Goal: Task Accomplishment & Management: Manage account settings

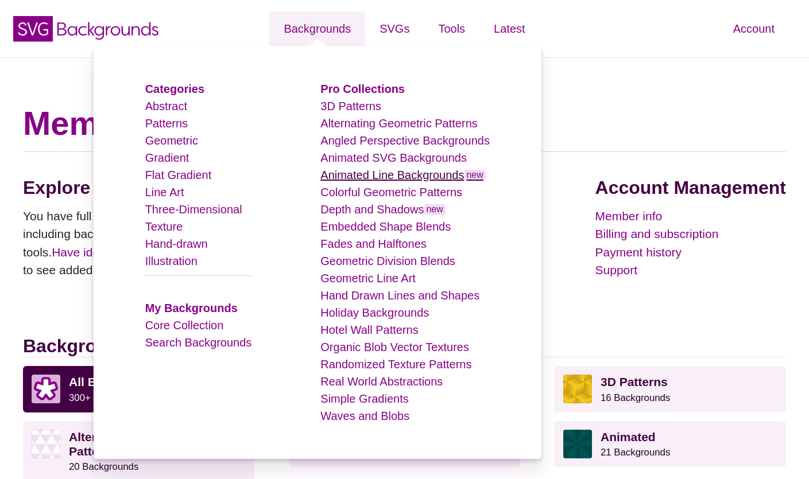
click at [372, 172] on link "Animated Line Backgrounds new" at bounding box center [402, 175] width 165 height 13
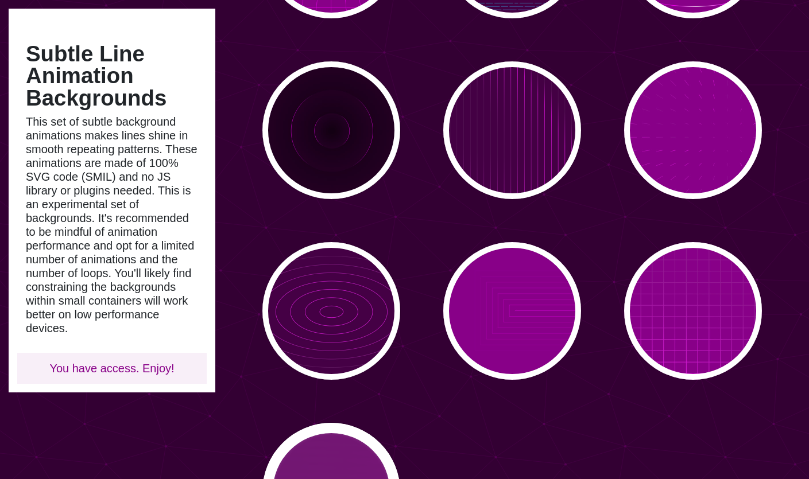
scroll to position [114, 0]
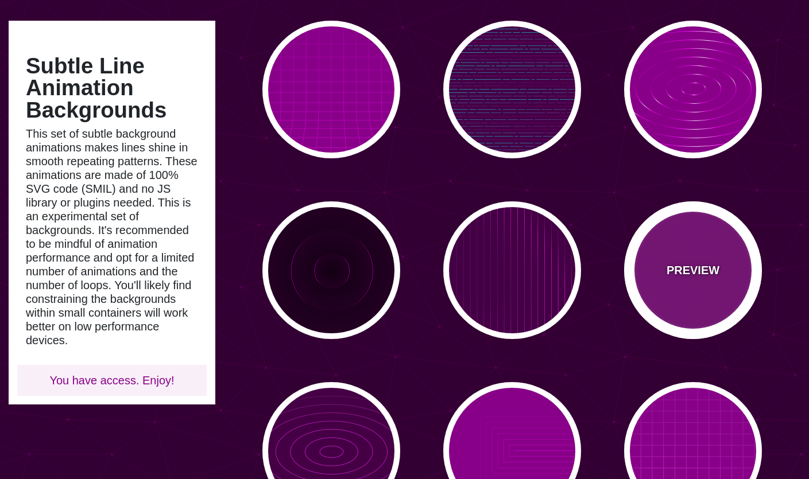
click at [667, 309] on div "PREVIEW" at bounding box center [693, 270] width 138 height 138
type input "#880088"
type input "#FF00FF"
type input "15"
type input "999"
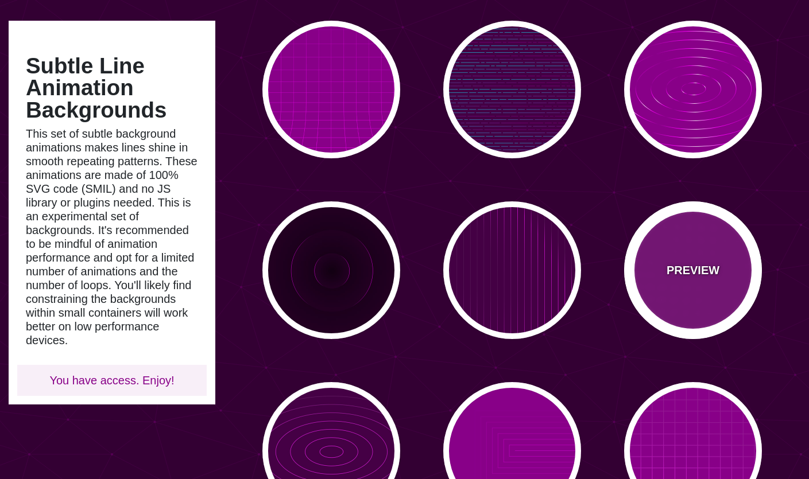
type input "0.1"
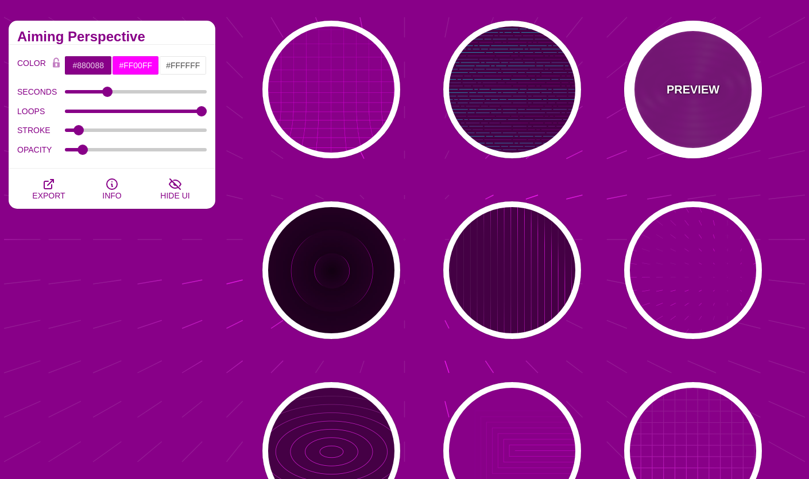
click at [689, 114] on div "PREVIEW" at bounding box center [693, 90] width 138 height 138
type input "10000"
type input "99"
type input "50"
type input "1"
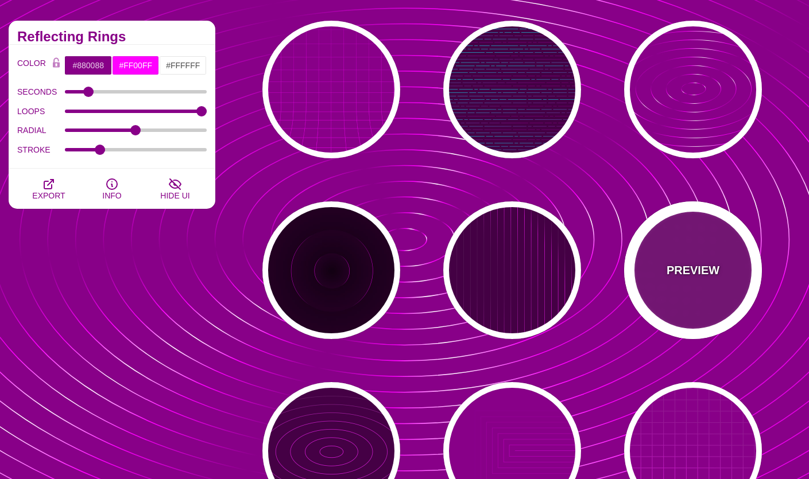
click at [690, 285] on div "PREVIEW" at bounding box center [693, 270] width 138 height 138
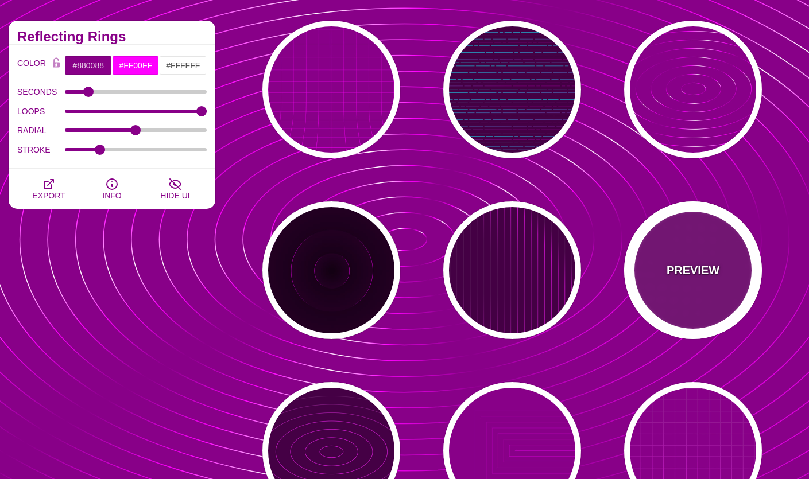
type input "15"
type input "999"
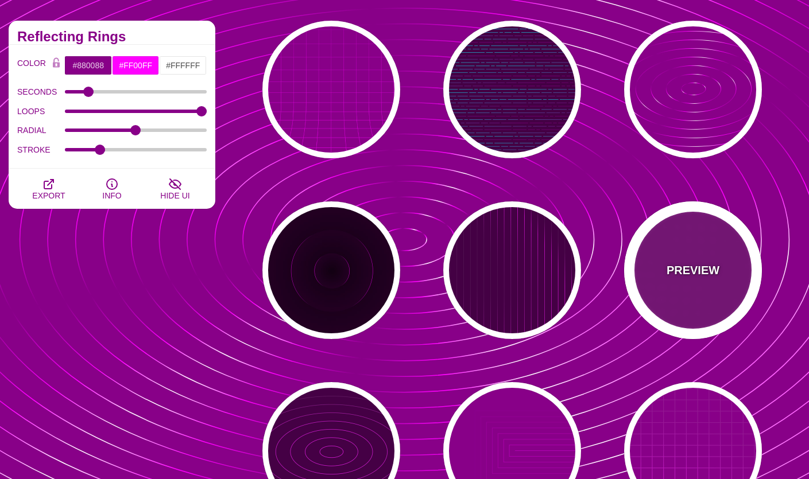
type input "1"
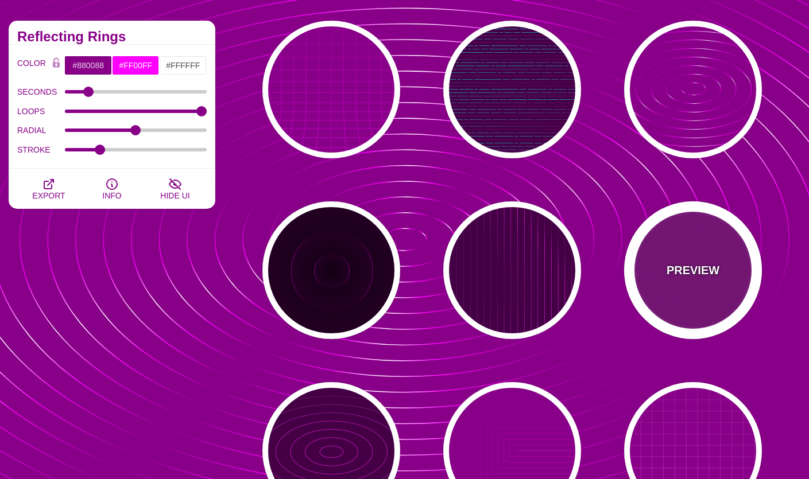
type input "0.1"
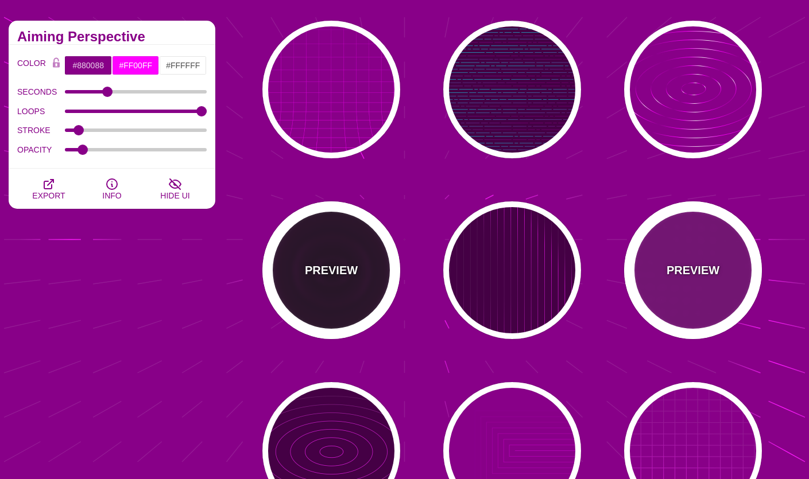
scroll to position [0, 0]
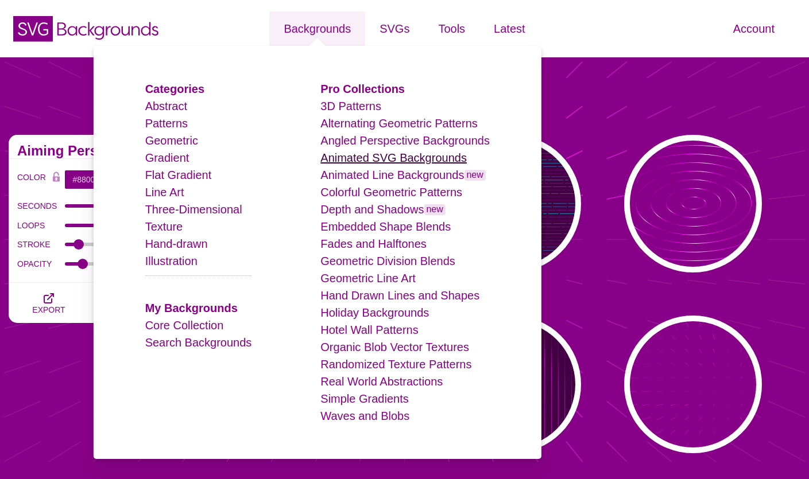
click at [403, 159] on link "Animated SVG Backgrounds" at bounding box center [393, 158] width 146 height 13
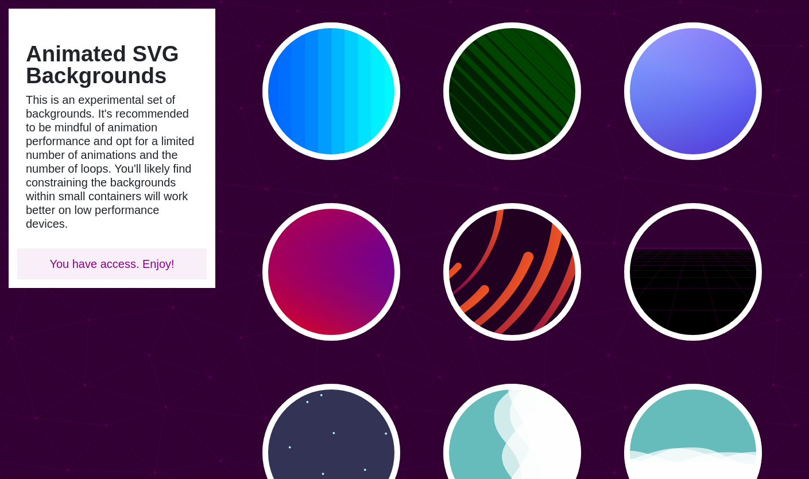
scroll to position [202, 0]
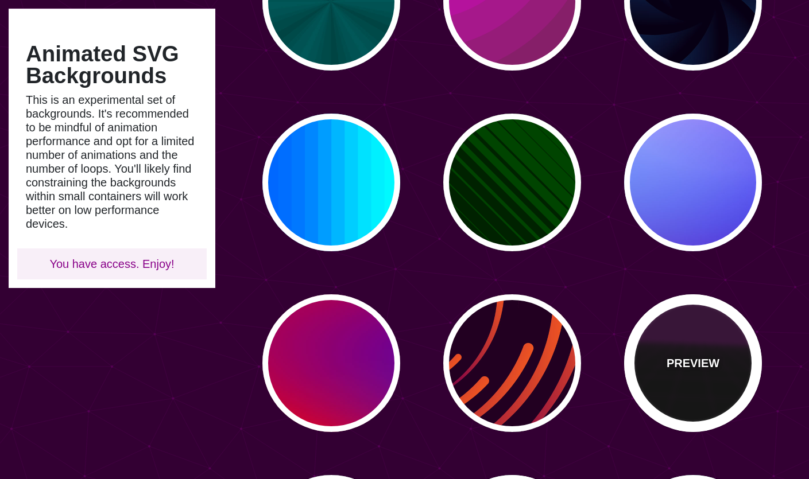
click at [661, 358] on div "PREVIEW" at bounding box center [693, 363] width 138 height 138
type input "#000000"
type input "#220022"
type input "#330033"
type input "10"
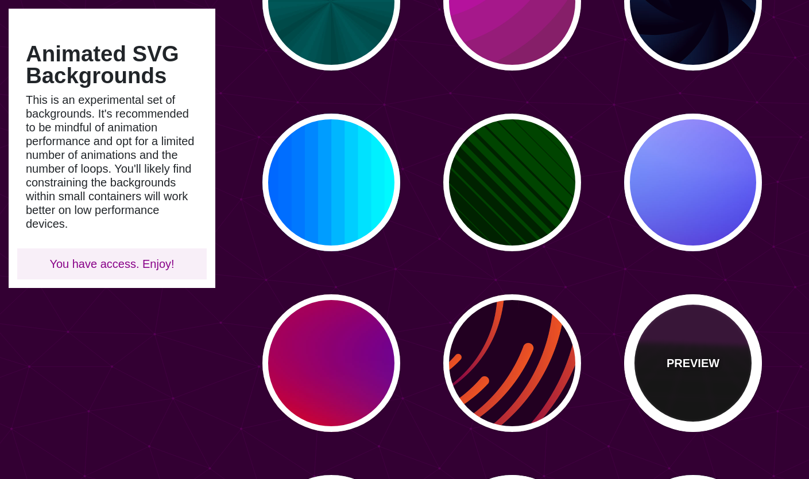
type input "999"
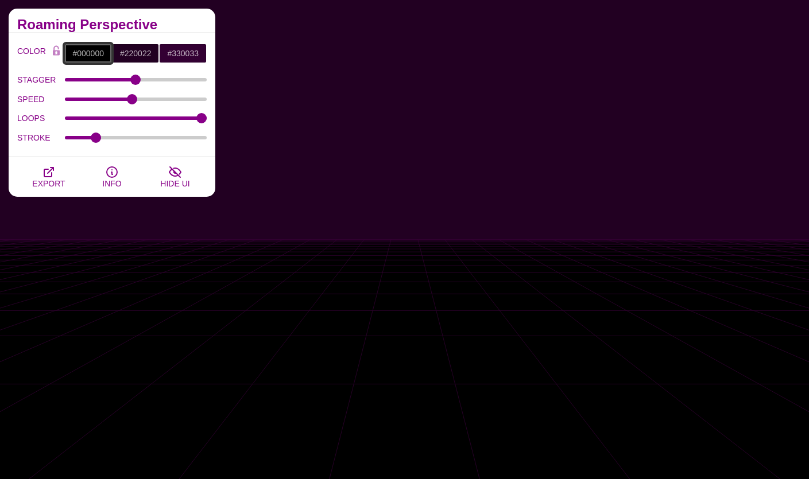
click at [89, 62] on input "#000000" at bounding box center [88, 54] width 48 height 20
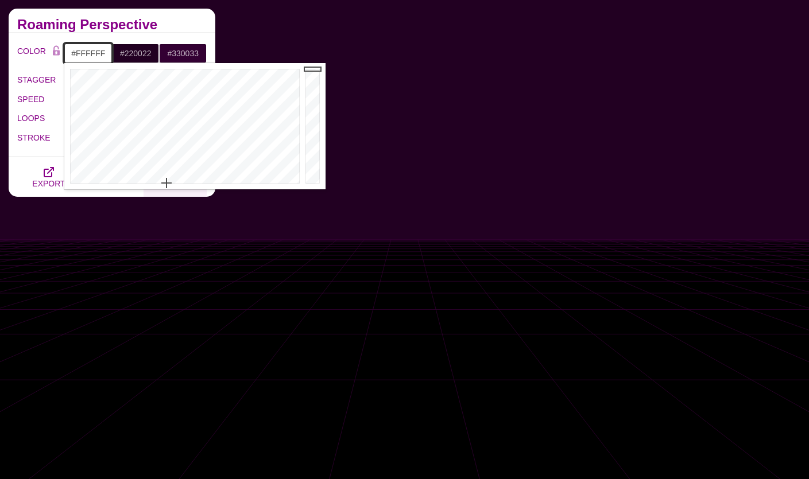
drag, startPoint x: 163, startPoint y: 129, endPoint x: 166, endPoint y: 196, distance: 67.2
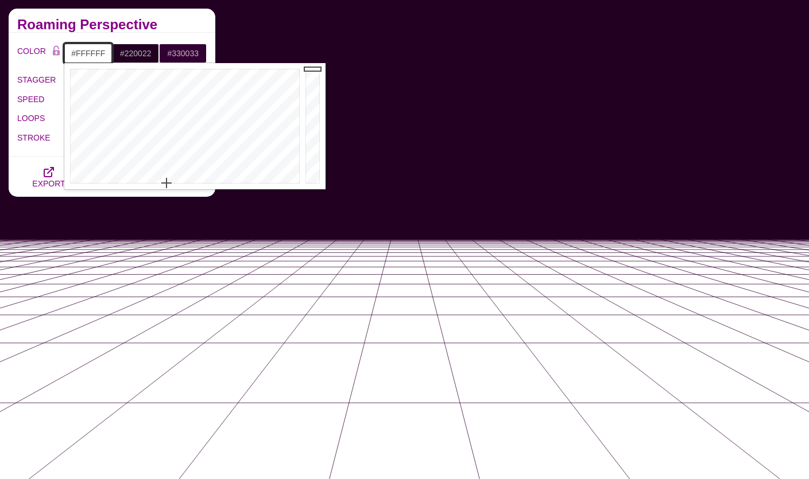
type input "#BFBFBF"
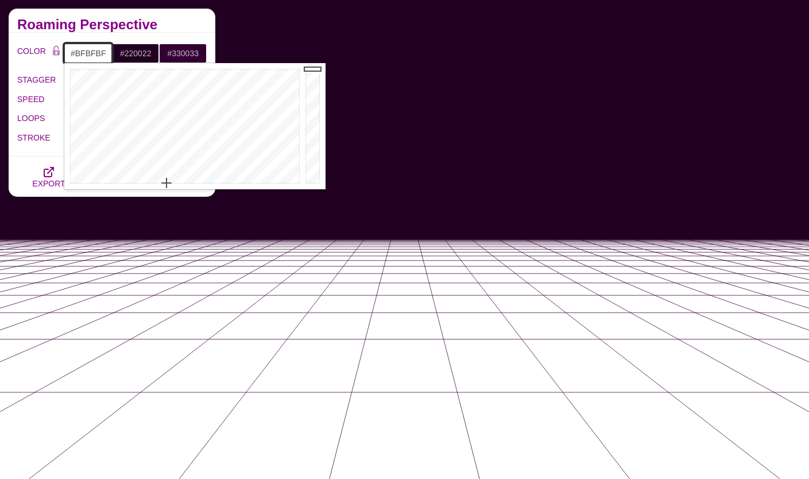
click at [317, 98] on div at bounding box center [313, 126] width 23 height 126
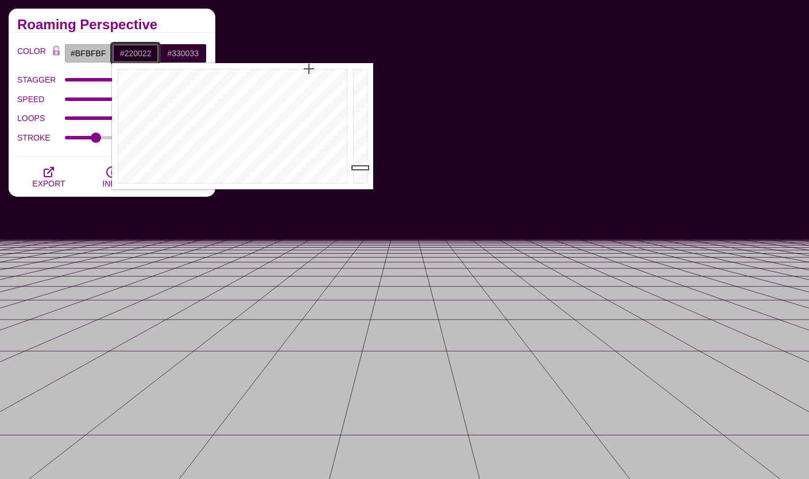
click at [137, 56] on input "#220022" at bounding box center [136, 54] width 48 height 20
click at [209, 169] on div at bounding box center [231, 126] width 238 height 126
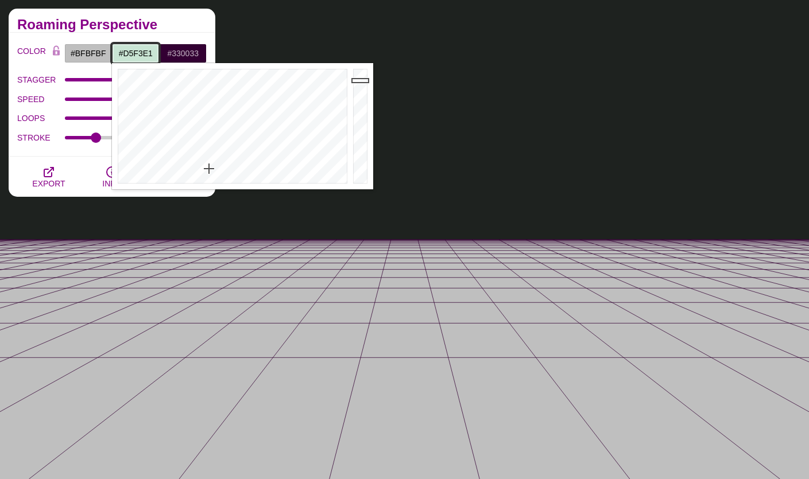
drag, startPoint x: 362, startPoint y: 108, endPoint x: 362, endPoint y: 74, distance: 34.4
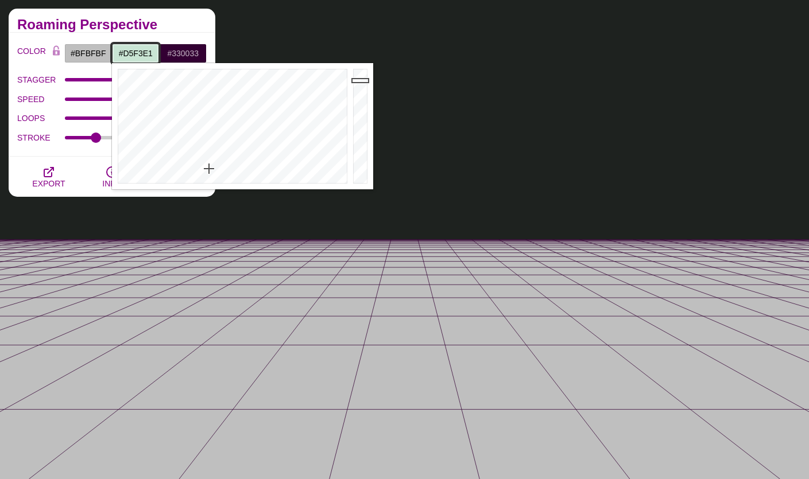
click at [362, 74] on div at bounding box center [361, 126] width 23 height 126
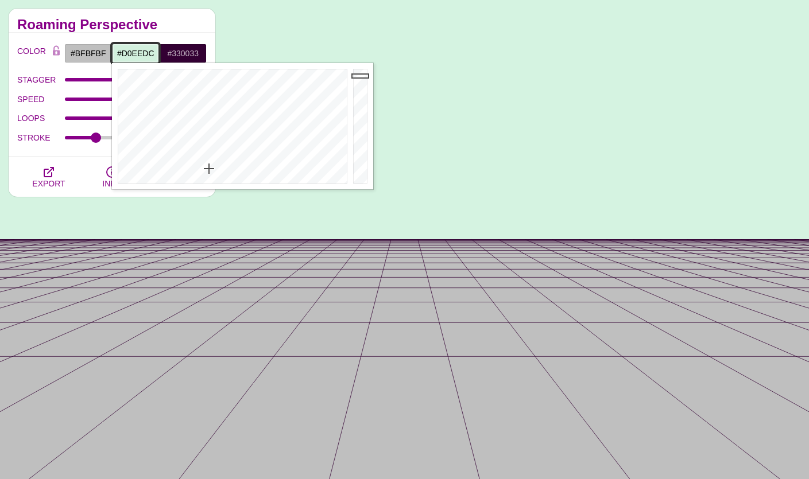
click at [362, 76] on div at bounding box center [361, 126] width 23 height 126
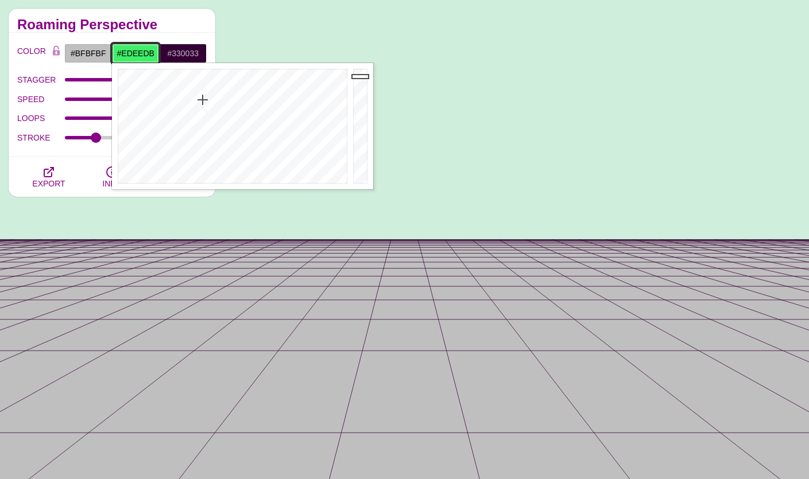
type input "#EEEEEE"
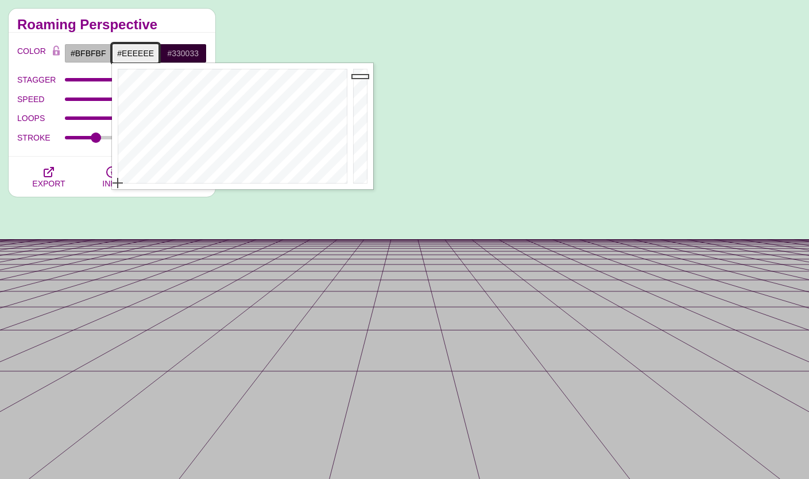
drag, startPoint x: 203, startPoint y: 100, endPoint x: 96, endPoint y: 219, distance: 159.7
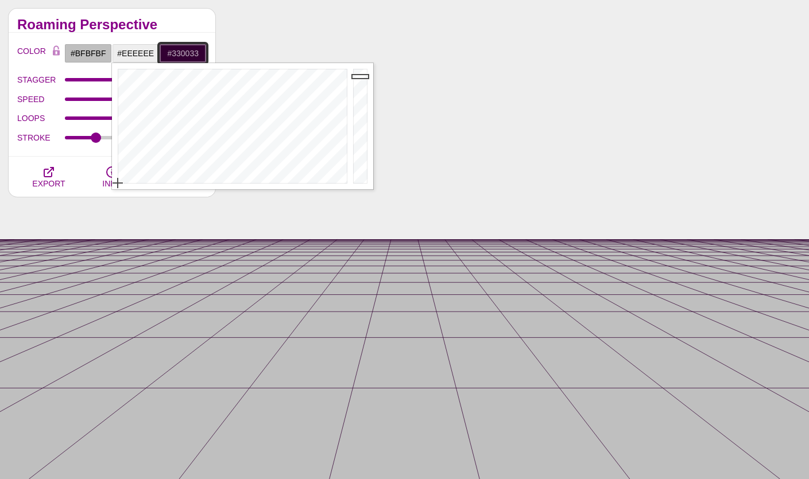
click at [168, 56] on input "#330033" at bounding box center [183, 54] width 48 height 20
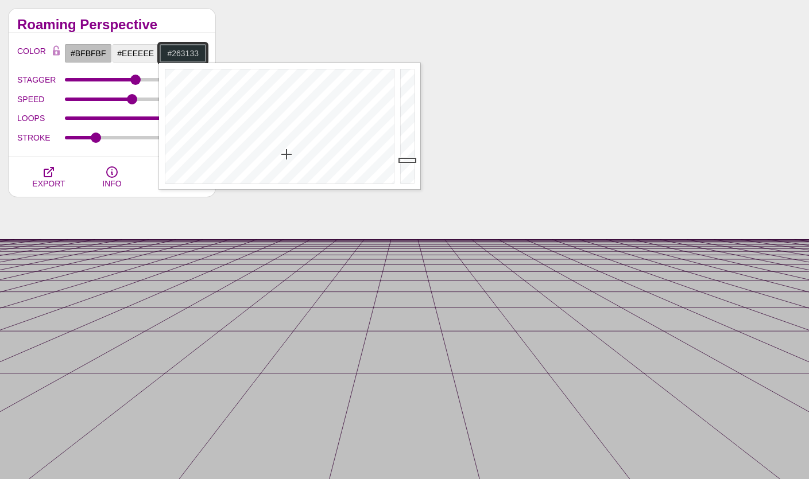
click at [286, 154] on div at bounding box center [278, 126] width 238 height 126
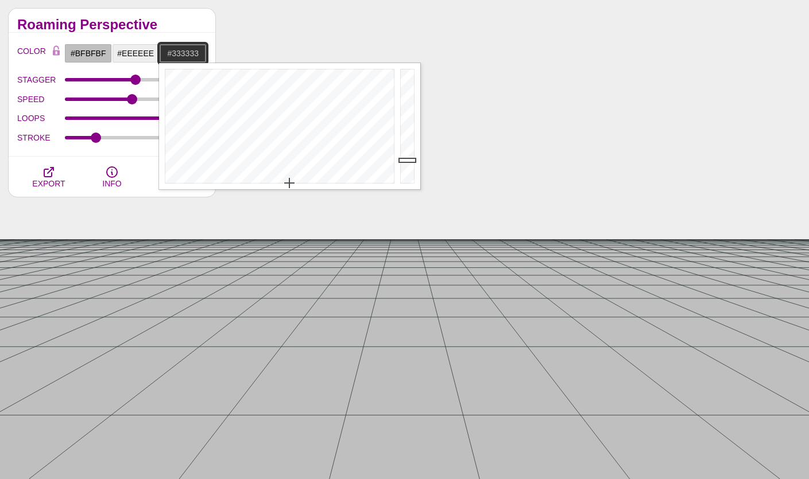
drag, startPoint x: 289, startPoint y: 171, endPoint x: 289, endPoint y: 206, distance: 35.0
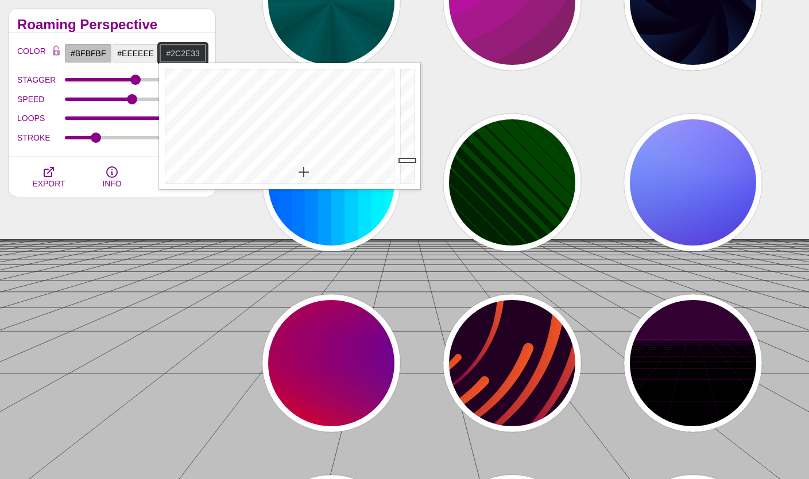
click at [304, 166] on div at bounding box center [278, 126] width 238 height 126
drag, startPoint x: 409, startPoint y: 158, endPoint x: 409, endPoint y: 92, distance: 65.4
click at [409, 92] on div at bounding box center [408, 126] width 23 height 126
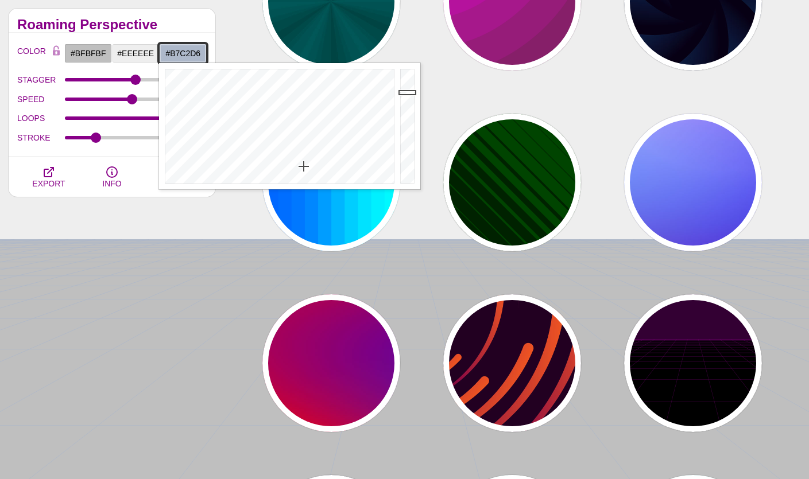
type input "#B9C5D9"
drag, startPoint x: 409, startPoint y: 92, endPoint x: 409, endPoint y: 86, distance: 6.3
click at [409, 86] on div at bounding box center [408, 126] width 23 height 126
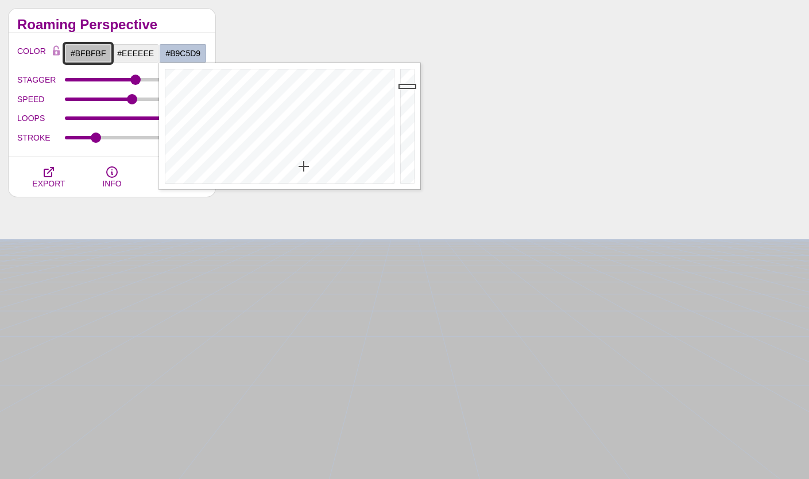
click at [95, 52] on input "#BFBFBF" at bounding box center [88, 54] width 48 height 20
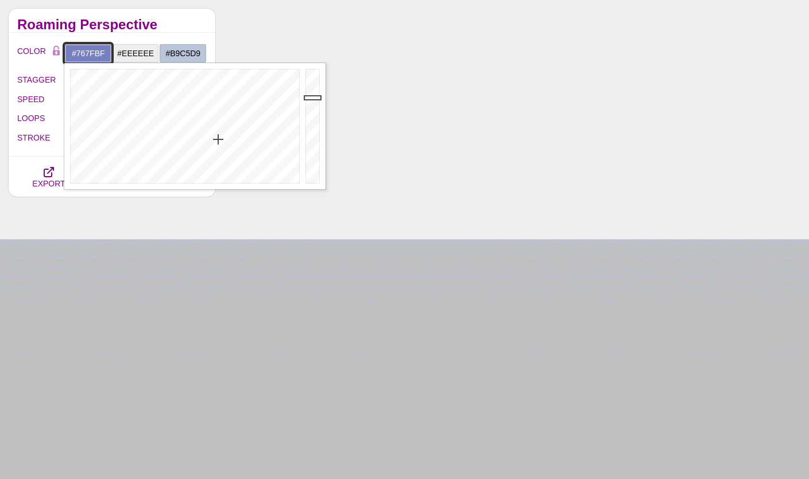
click at [218, 139] on div at bounding box center [183, 126] width 238 height 126
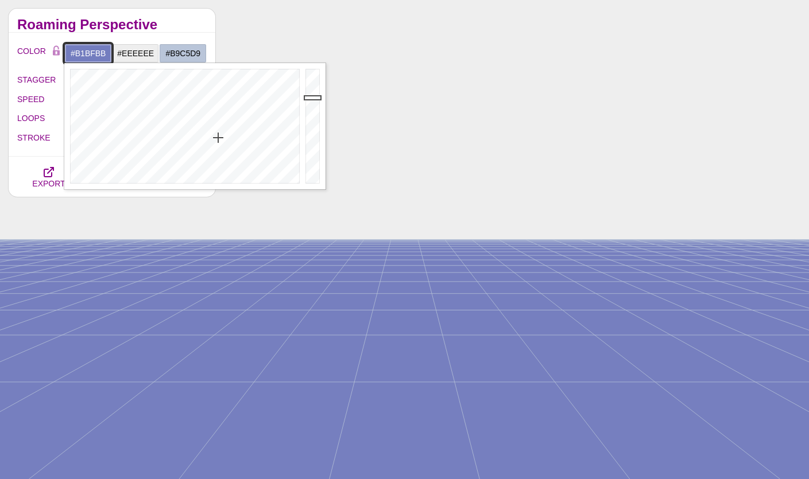
drag, startPoint x: 219, startPoint y: 136, endPoint x: 175, endPoint y: 174, distance: 58.1
click at [175, 174] on div at bounding box center [183, 126] width 238 height 126
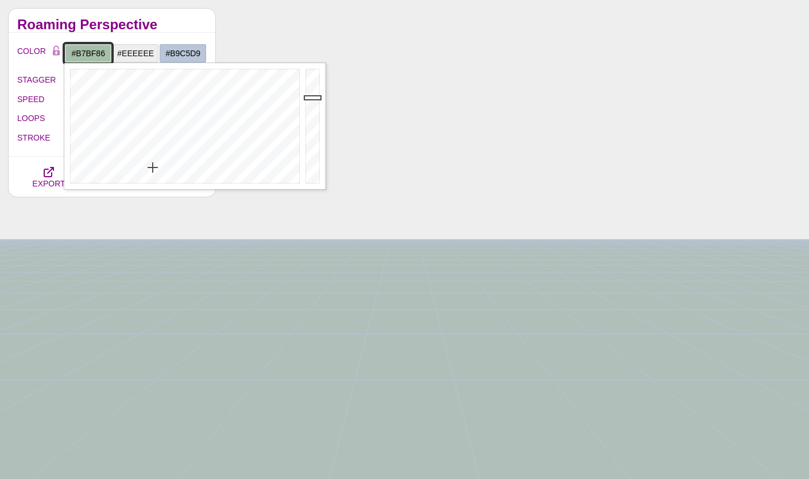
drag, startPoint x: 173, startPoint y: 174, endPoint x: 114, endPoint y: 149, distance: 64.6
click at [114, 149] on div at bounding box center [183, 126] width 238 height 126
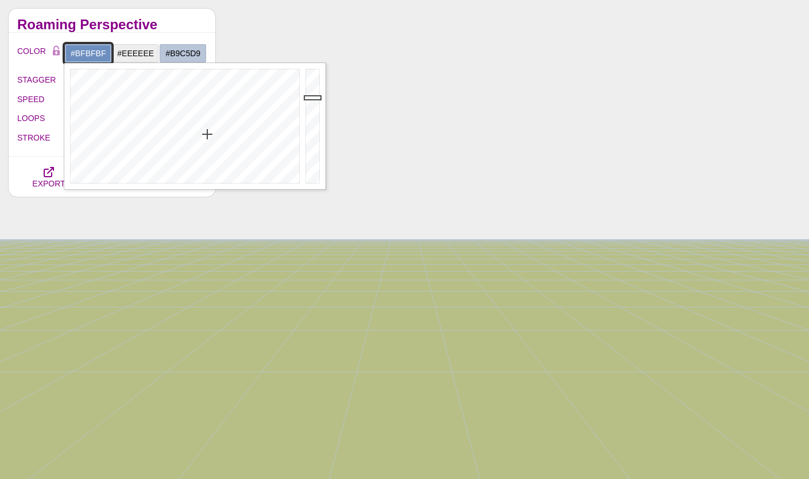
drag, startPoint x: 121, startPoint y: 142, endPoint x: 258, endPoint y: 196, distance: 147.4
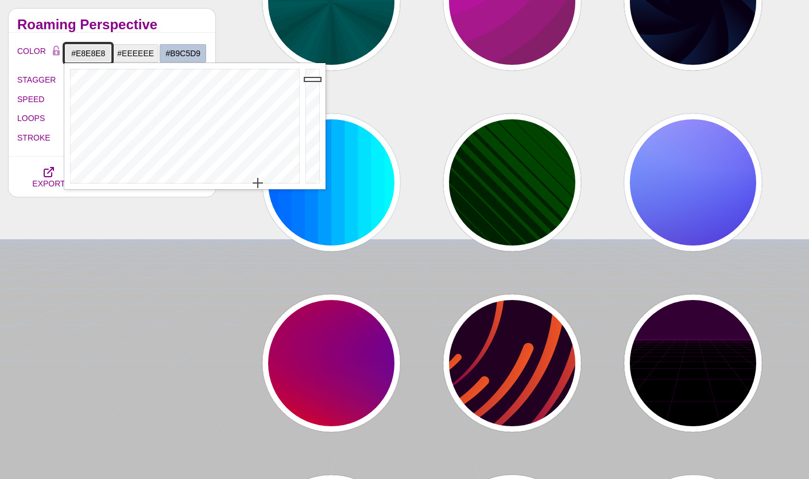
drag, startPoint x: 311, startPoint y: 100, endPoint x: 313, endPoint y: 79, distance: 21.3
click at [313, 79] on div at bounding box center [313, 126] width 23 height 126
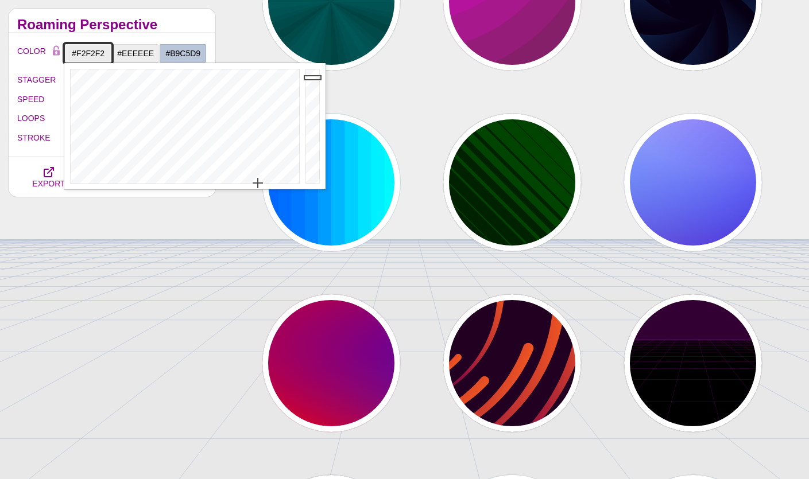
click at [313, 74] on div at bounding box center [313, 126] width 23 height 126
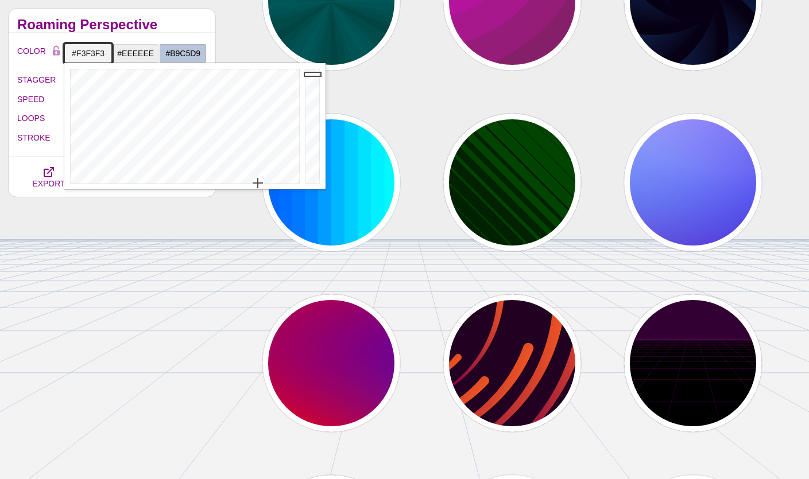
type input "#F2F2F2"
click at [313, 75] on div at bounding box center [313, 126] width 23 height 126
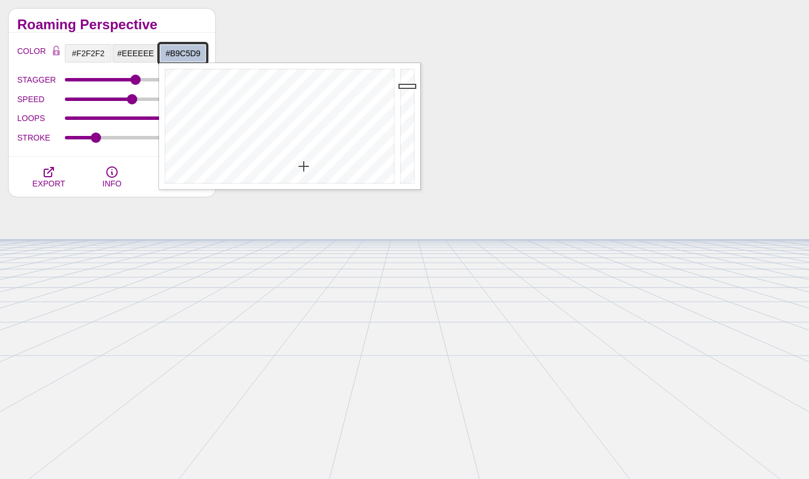
click at [180, 53] on input "#B9C5D9" at bounding box center [183, 54] width 48 height 20
drag, startPoint x: 409, startPoint y: 86, endPoint x: 409, endPoint y: 79, distance: 6.9
click at [409, 79] on div at bounding box center [408, 126] width 23 height 126
click at [409, 78] on div at bounding box center [408, 126] width 23 height 126
drag, startPoint x: 409, startPoint y: 78, endPoint x: 409, endPoint y: 69, distance: 8.6
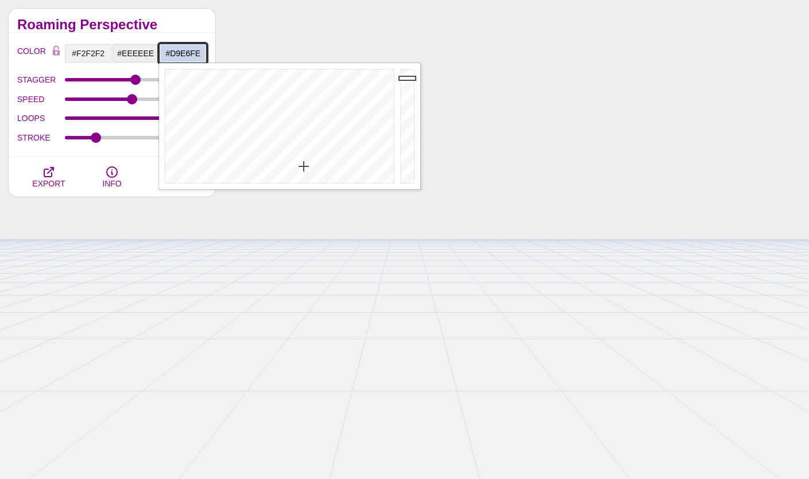
click at [409, 69] on div at bounding box center [408, 126] width 23 height 126
click at [306, 177] on div at bounding box center [278, 126] width 238 height 126
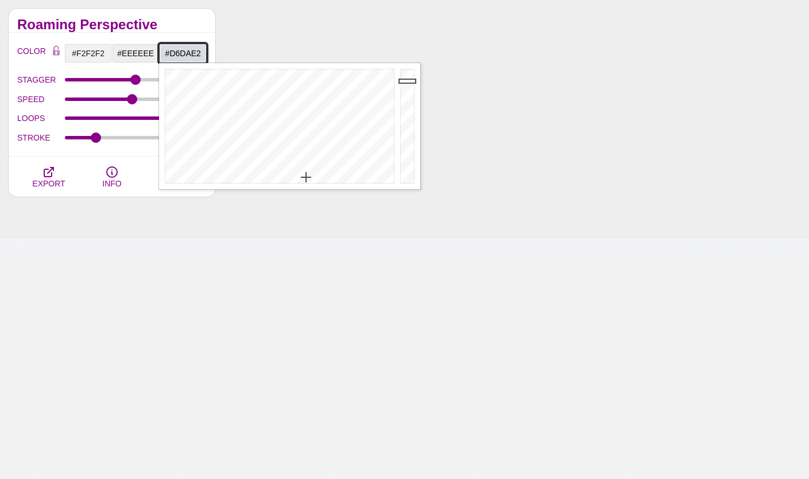
drag, startPoint x: 409, startPoint y: 71, endPoint x: 409, endPoint y: 82, distance: 10.9
click at [409, 82] on div at bounding box center [408, 126] width 23 height 126
type input "#E1E5ED"
click at [409, 77] on div at bounding box center [408, 126] width 23 height 126
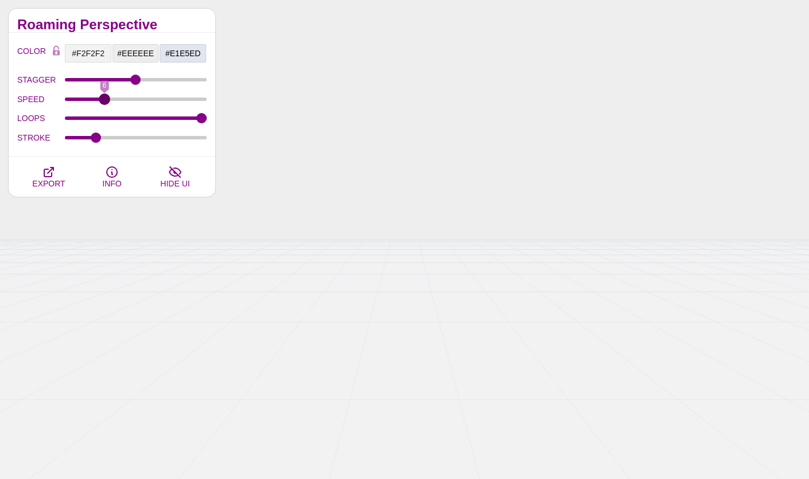
click at [104, 97] on input "SPEED" at bounding box center [136, 99] width 142 height 5
drag, startPoint x: 99, startPoint y: 100, endPoint x: 88, endPoint y: 101, distance: 10.9
type input "4"
click at [88, 100] on input "SPEED" at bounding box center [136, 99] width 142 height 5
drag, startPoint x: 98, startPoint y: 137, endPoint x: 193, endPoint y: 134, distance: 95.9
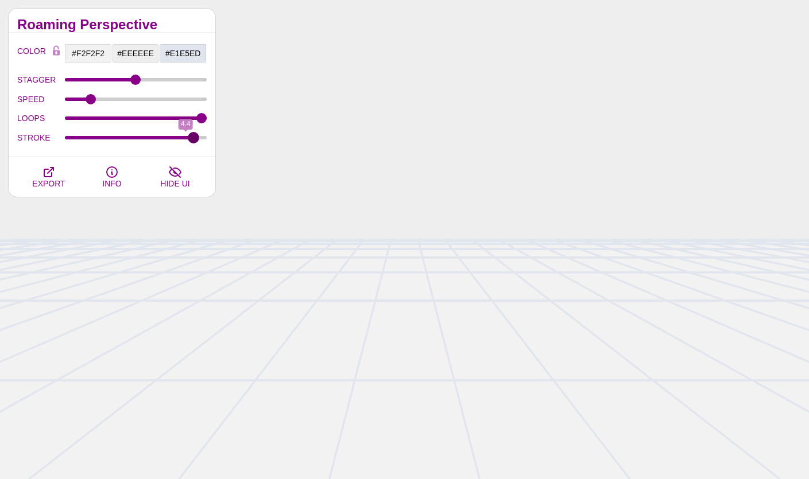
click at [193, 135] on input "STROKE" at bounding box center [136, 137] width 142 height 5
drag, startPoint x: 160, startPoint y: 135, endPoint x: 100, endPoint y: 138, distance: 59.8
type input "1.2"
click at [100, 138] on input "STROKE" at bounding box center [136, 137] width 142 height 5
drag, startPoint x: 139, startPoint y: 80, endPoint x: 173, endPoint y: 80, distance: 34.4
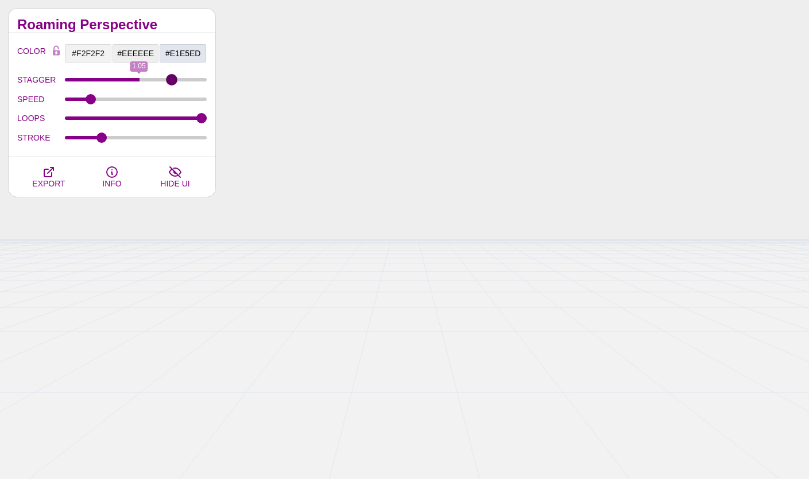
click at [173, 80] on input "STAGGER" at bounding box center [136, 79] width 142 height 5
drag, startPoint x: 173, startPoint y: 80, endPoint x: 116, endPoint y: 80, distance: 57.4
click at [116, 80] on input "STAGGER" at bounding box center [136, 79] width 142 height 5
drag, startPoint x: 116, startPoint y: 80, endPoint x: 270, endPoint y: 81, distance: 154.4
type input "2"
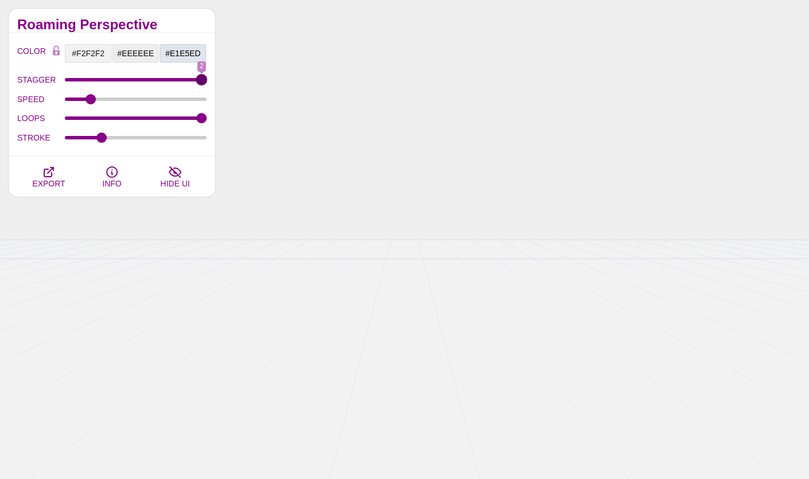
click at [207, 81] on input "STAGGER" at bounding box center [136, 79] width 142 height 5
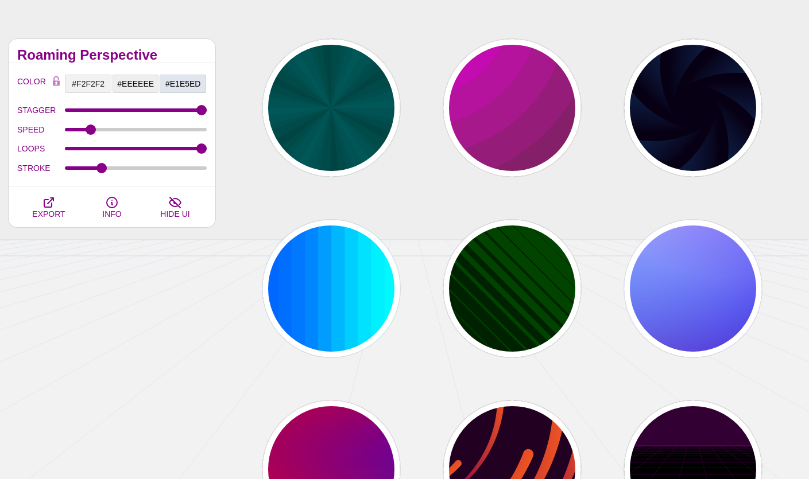
scroll to position [0, 0]
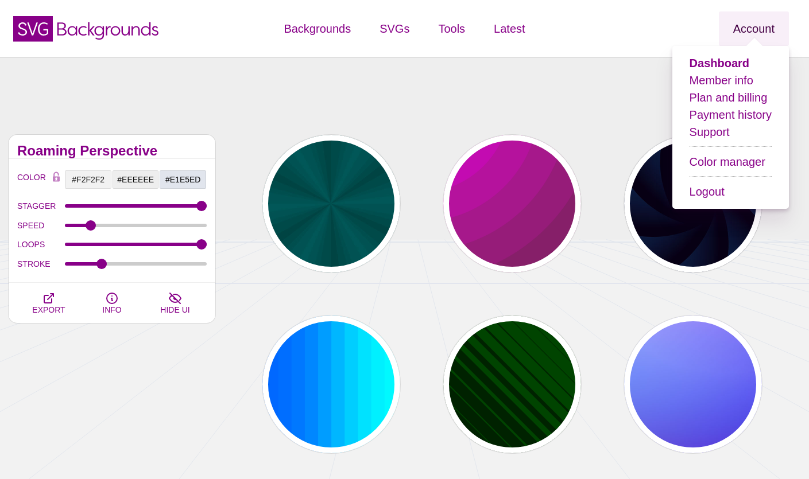
click at [743, 34] on link "Account" at bounding box center [753, 28] width 70 height 34
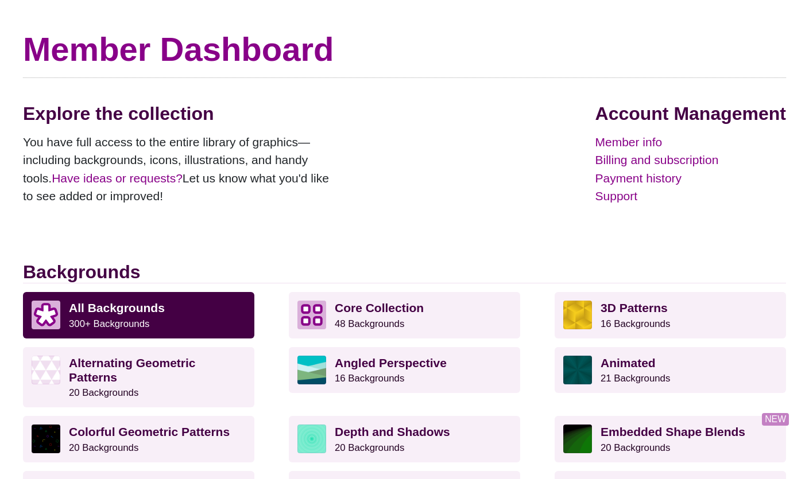
scroll to position [129, 0]
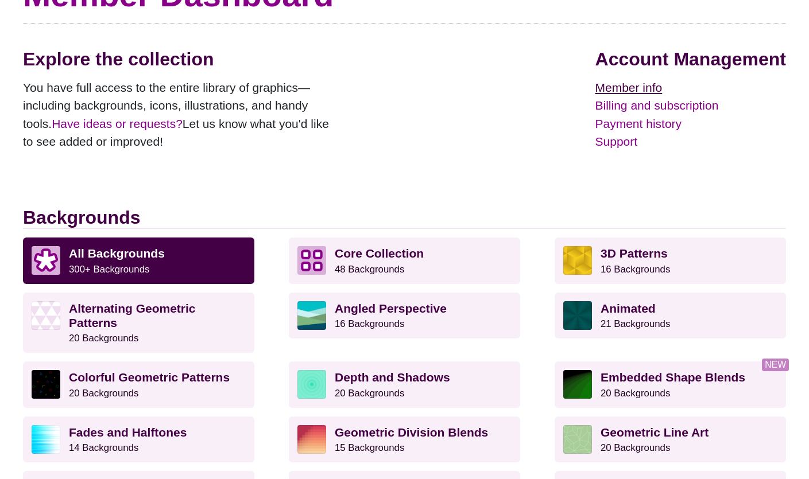
click at [631, 95] on link "Member info" at bounding box center [690, 88] width 191 height 18
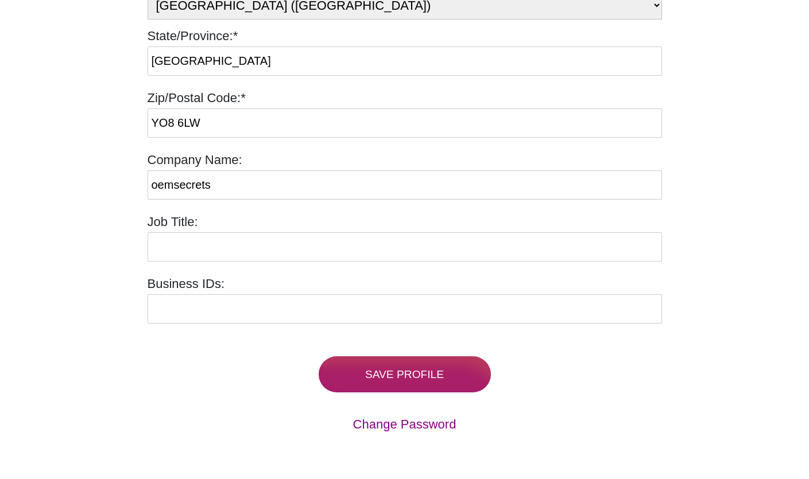
scroll to position [764, 0]
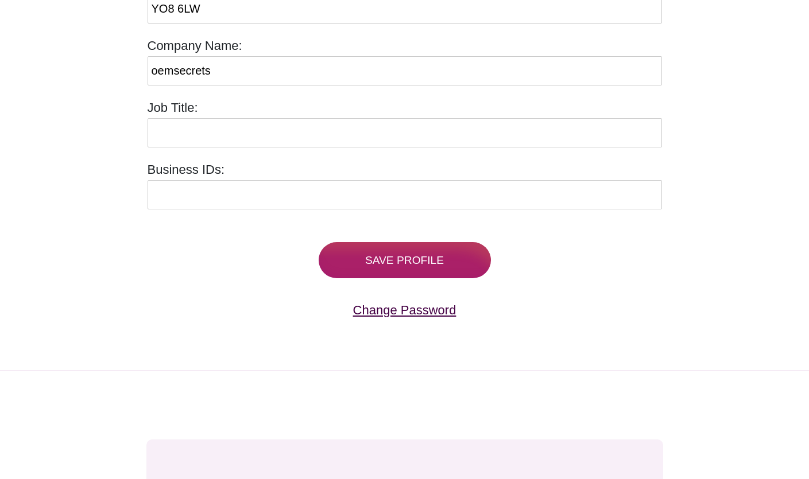
click at [382, 310] on link "Change Password" at bounding box center [404, 310] width 103 height 14
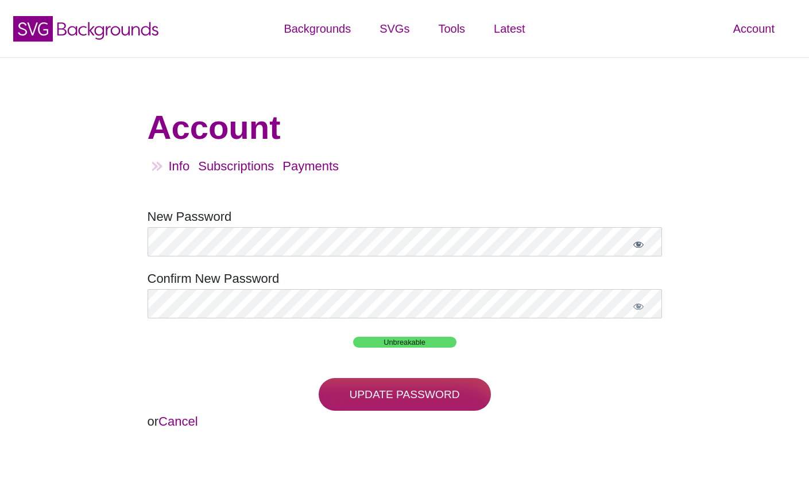
click at [637, 246] on span "Show password" at bounding box center [637, 244] width 11 height 11
click at [607, 336] on div "Unbreakable" at bounding box center [404, 340] width 514 height 21
click at [640, 308] on span "Show password" at bounding box center [637, 306] width 11 height 11
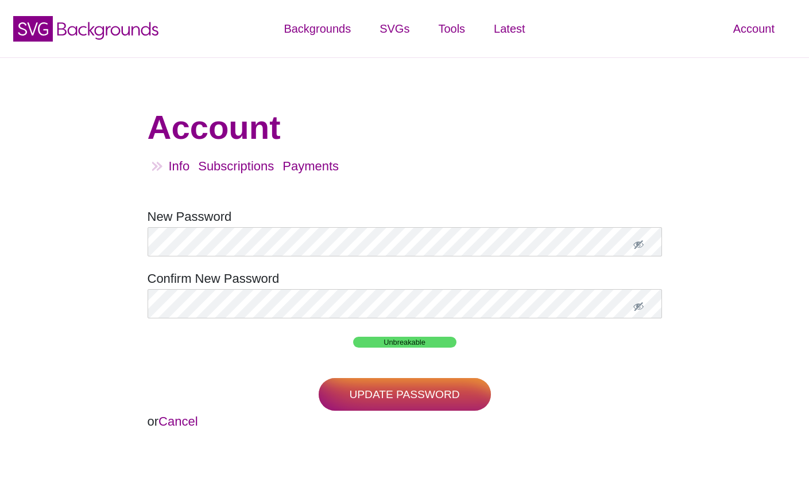
click at [409, 395] on input "Update Password" at bounding box center [404, 394] width 172 height 33
